Goal: Information Seeking & Learning: Check status

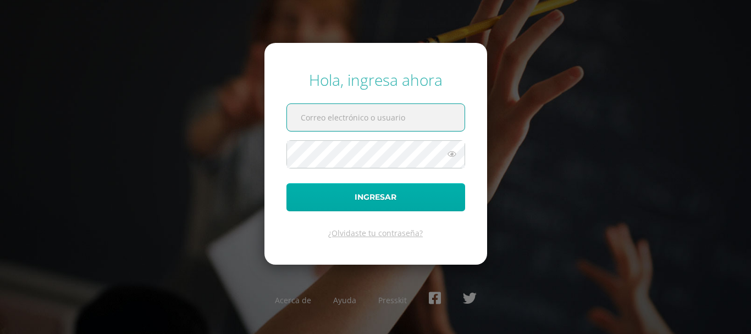
type input "marcodeleon@colegiovalles.com"
click at [374, 186] on button "Ingresar" at bounding box center [375, 197] width 179 height 28
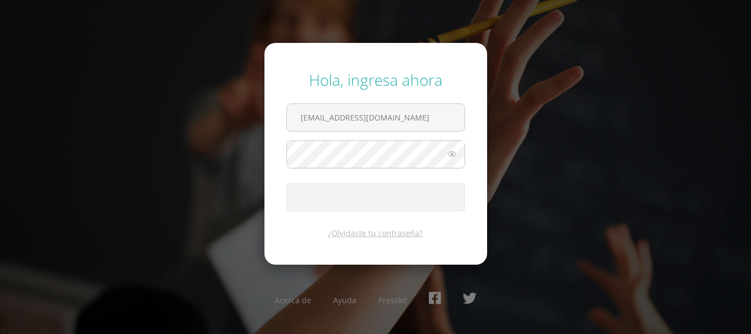
click at [452, 154] on icon at bounding box center [452, 153] width 14 height 13
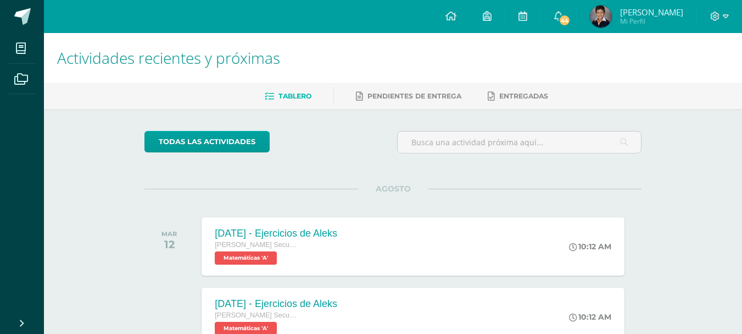
click at [612, 21] on img at bounding box center [601, 16] width 22 height 22
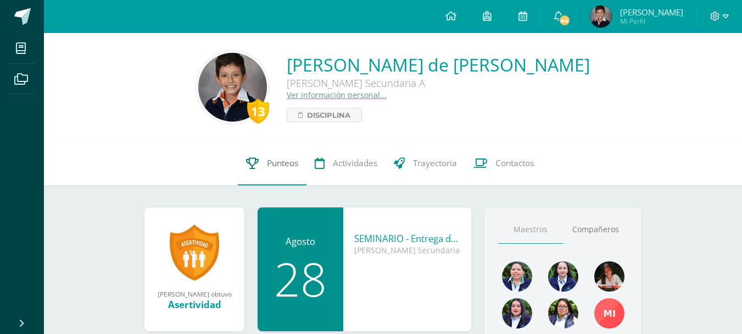
click at [272, 153] on link "Punteos" at bounding box center [272, 163] width 69 height 44
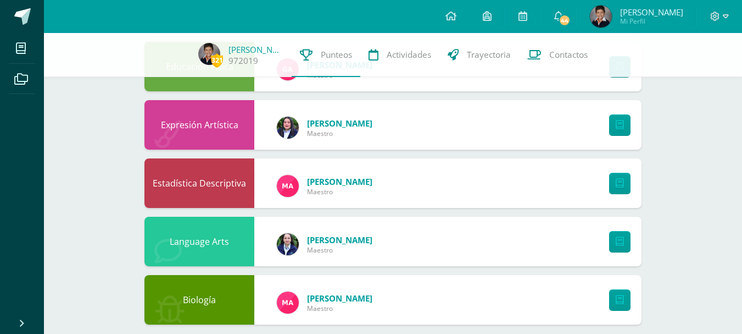
scroll to position [493, 0]
